Goal: Transaction & Acquisition: Subscribe to service/newsletter

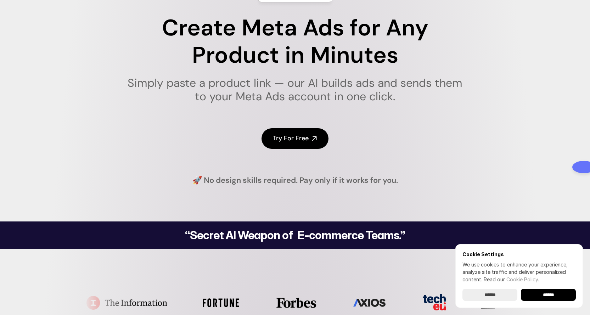
scroll to position [54, 0]
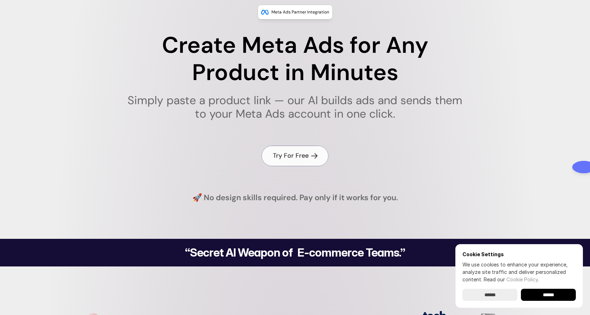
click at [294, 147] on link "Try For Free" at bounding box center [295, 156] width 67 height 20
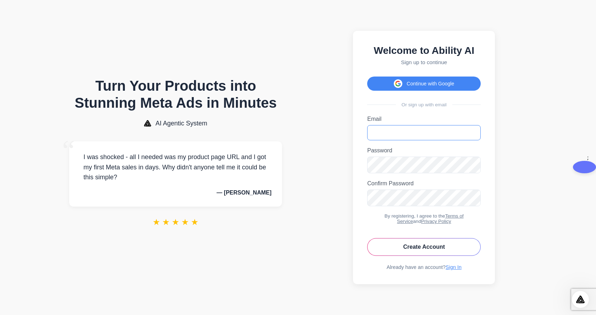
click at [394, 133] on input "Email" at bounding box center [423, 132] width 113 height 15
type input "**********"
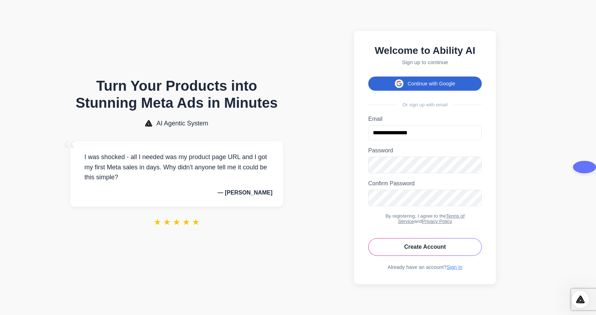
click at [425, 80] on button "Continue with Google" at bounding box center [424, 84] width 113 height 14
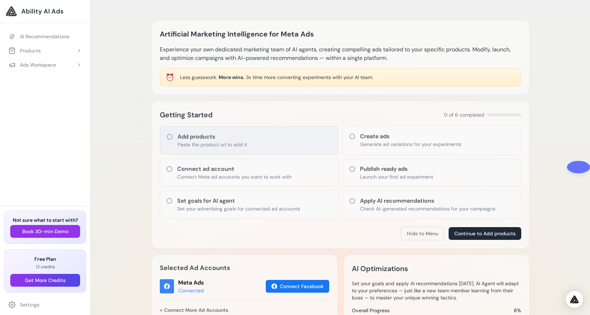
click at [168, 139] on icon at bounding box center [170, 137] width 6 height 6
click at [189, 136] on h3 "Add products" at bounding box center [212, 137] width 69 height 9
